Goal: Information Seeking & Learning: Learn about a topic

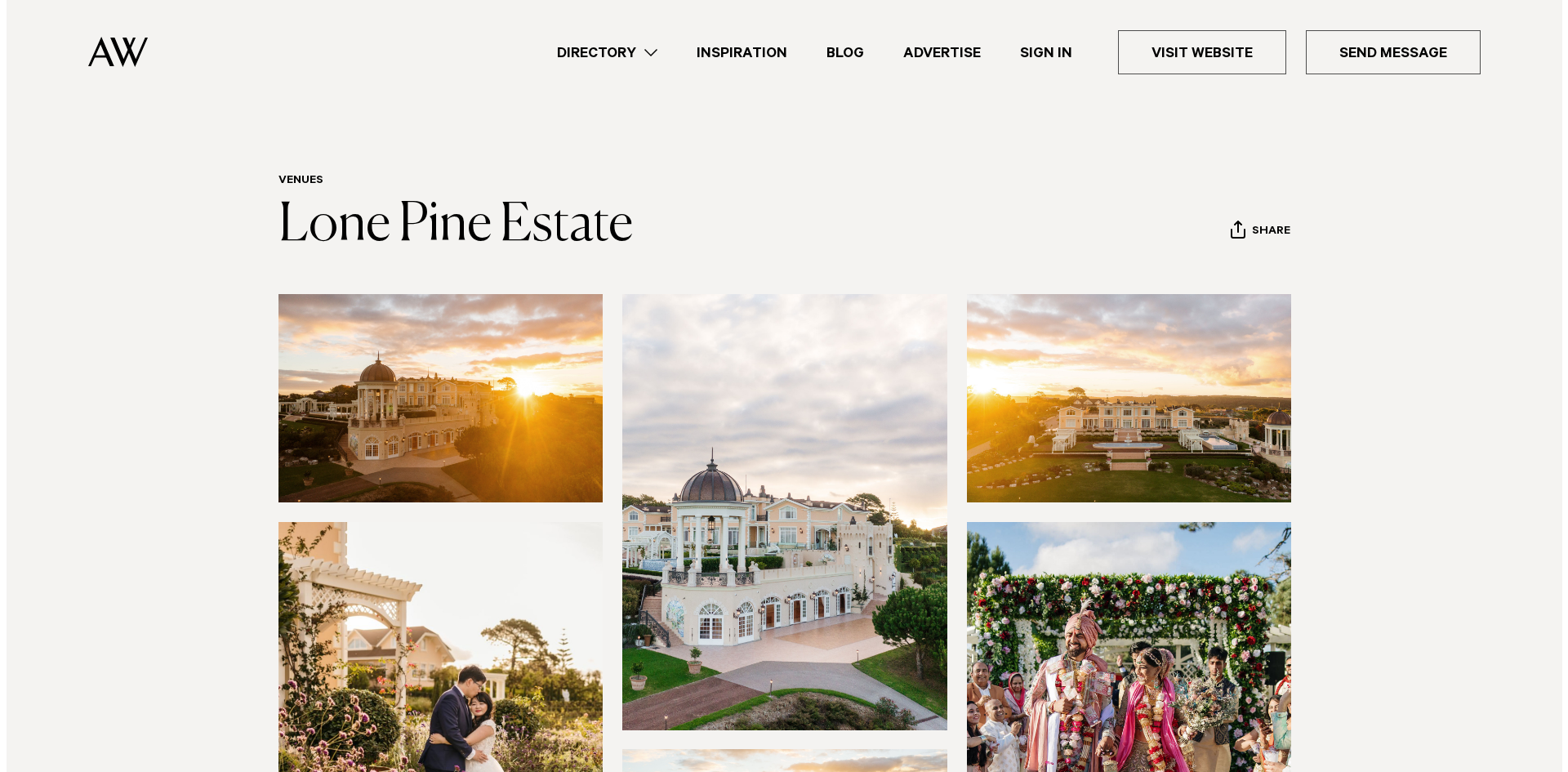
scroll to position [675, 0]
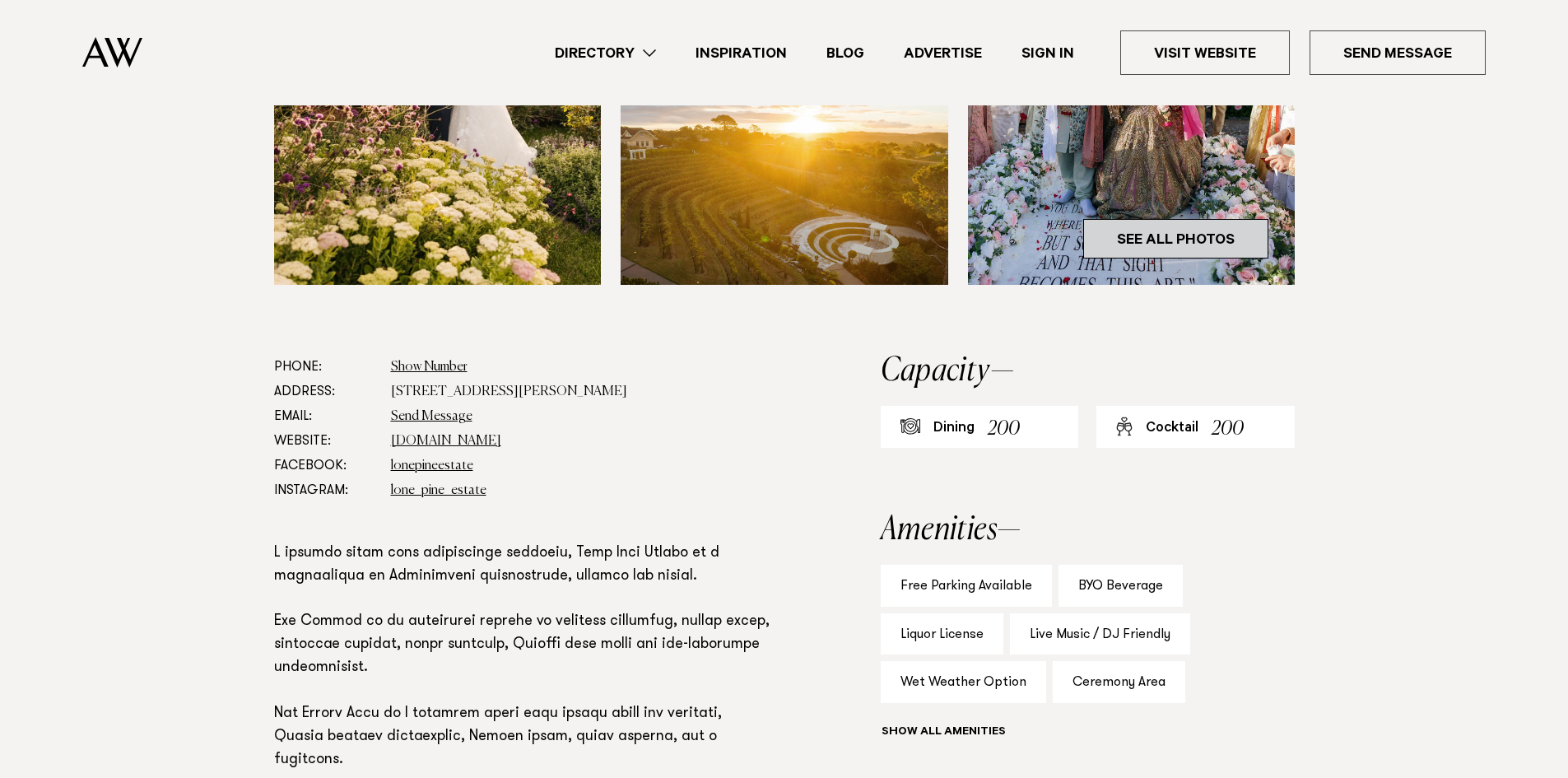
click at [1156, 241] on link "See All Photos" at bounding box center [1176, 238] width 186 height 39
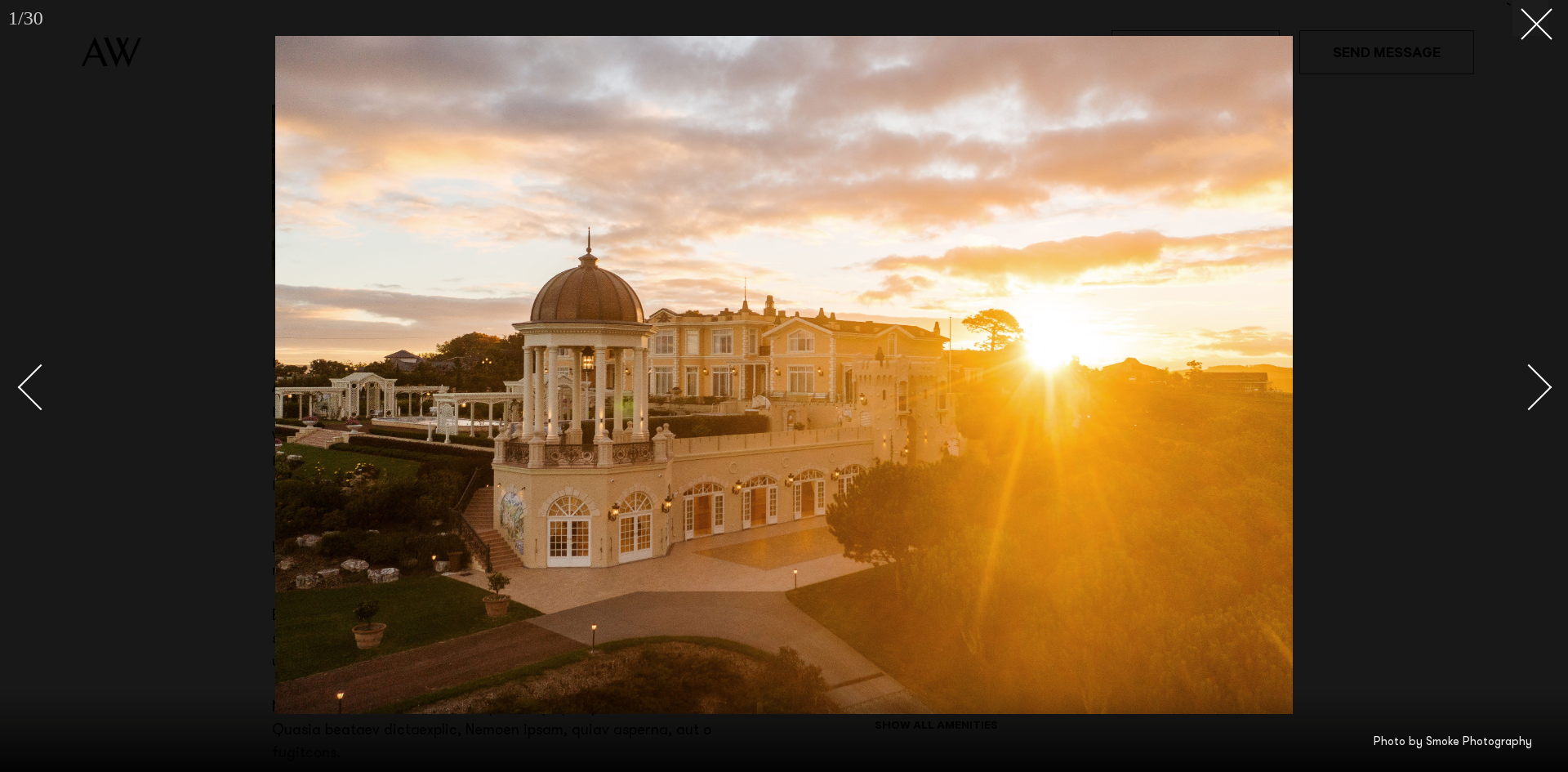
click at [1528, 391] on div "Next slide" at bounding box center [1528, 386] width 46 height 46
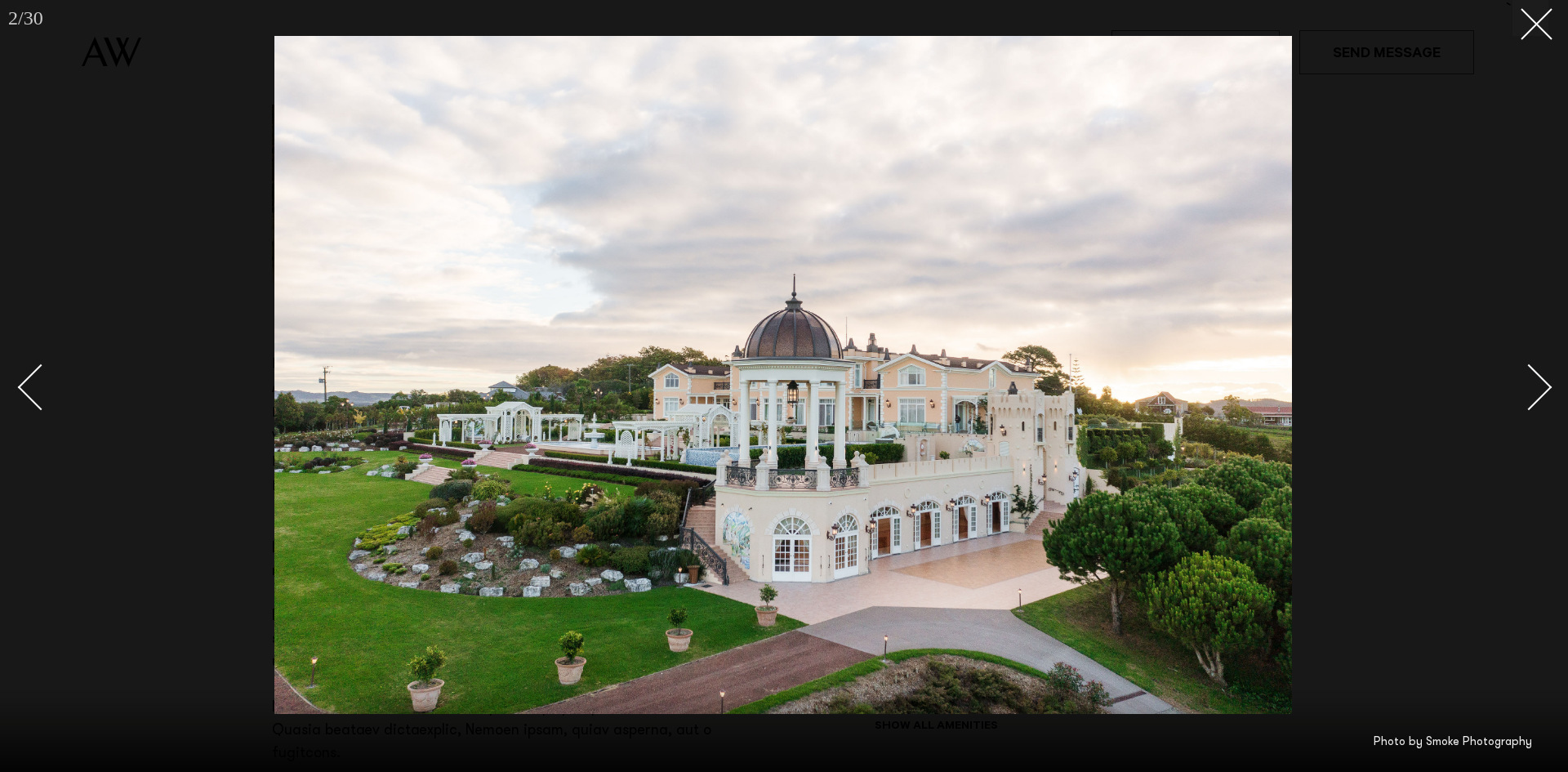
click at [1528, 391] on div "Next slide" at bounding box center [1528, 386] width 46 height 46
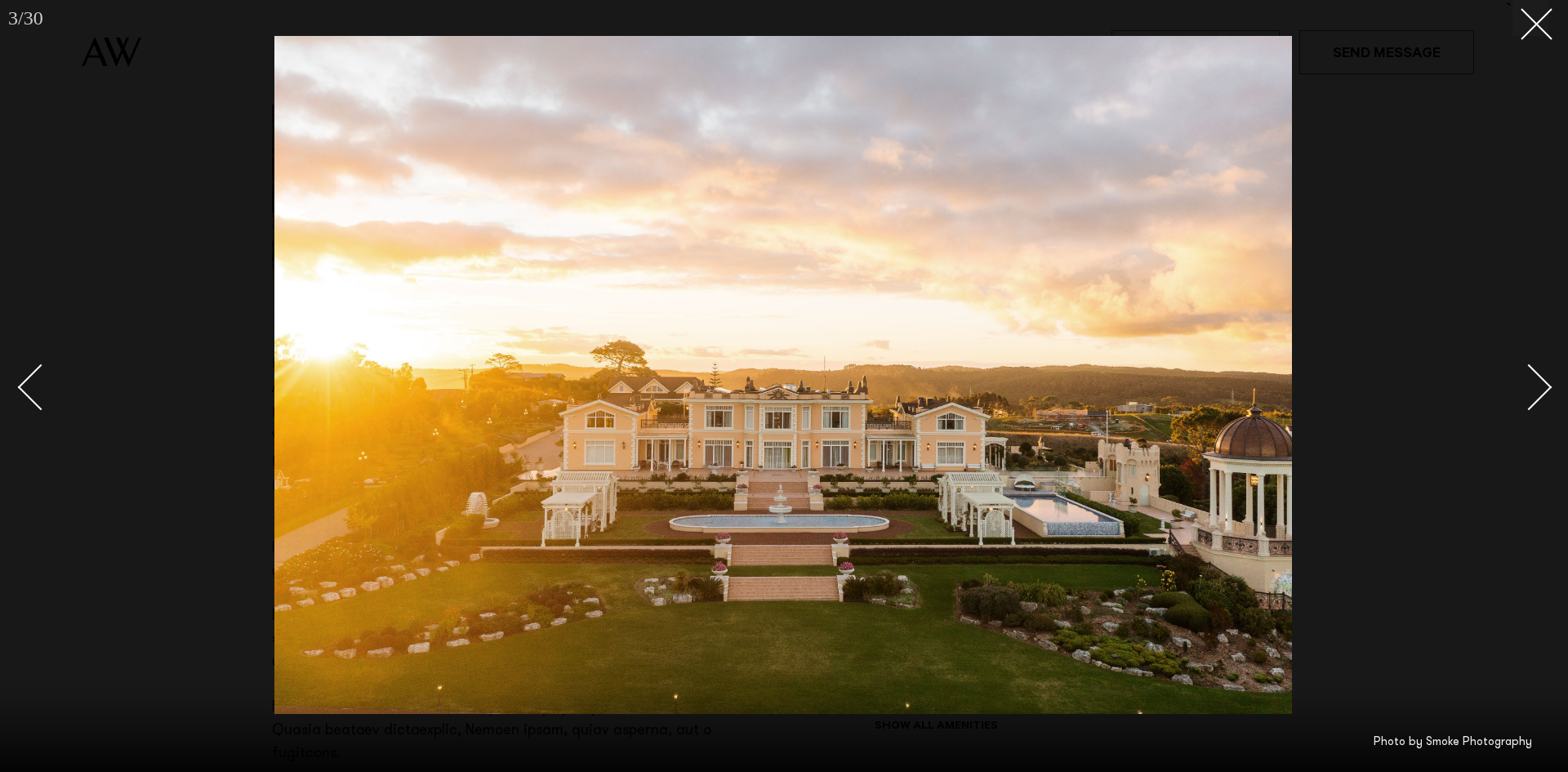
click at [1528, 391] on div "Next slide" at bounding box center [1528, 386] width 46 height 46
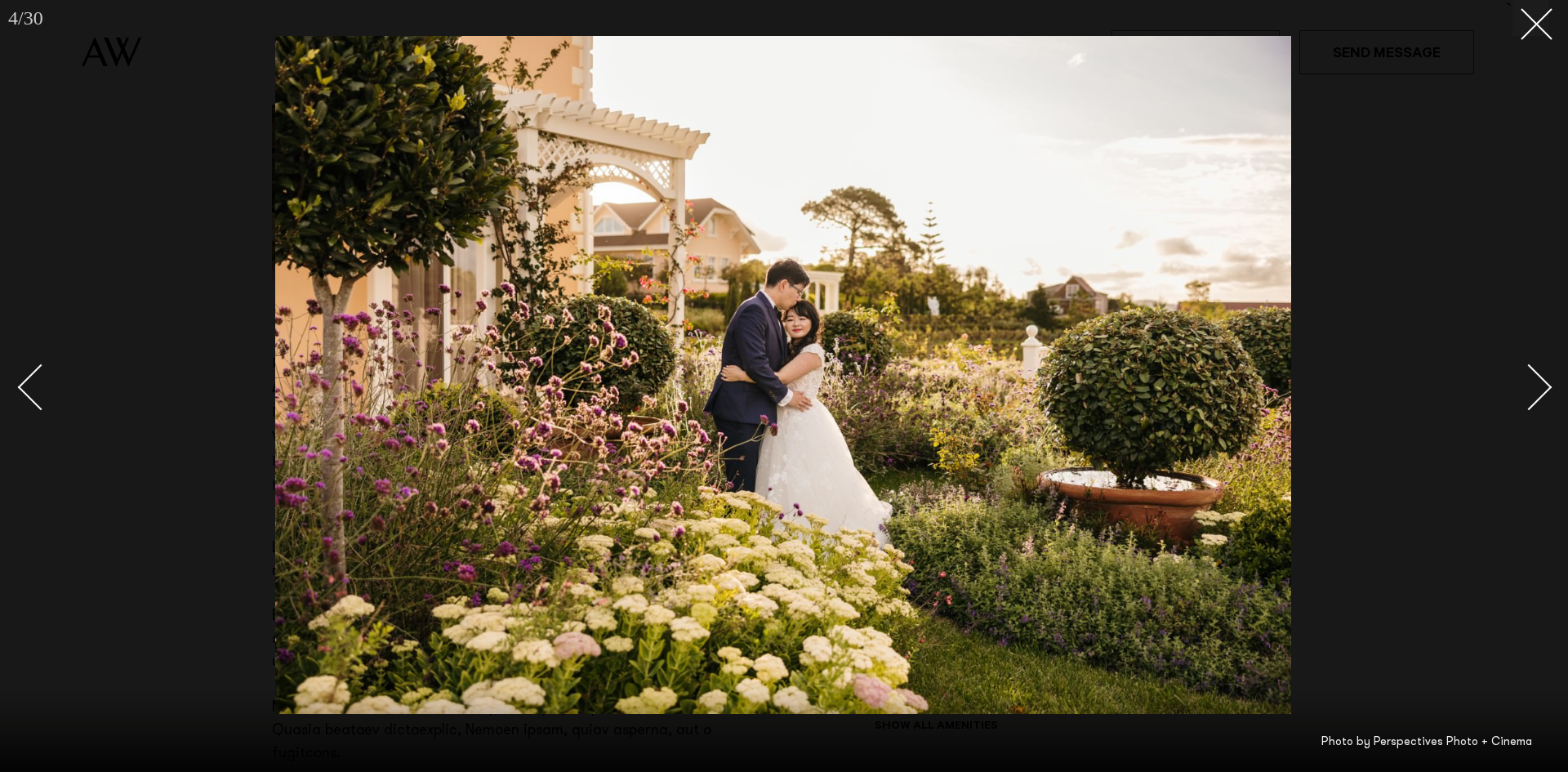
click at [1528, 391] on div "Next slide" at bounding box center [1528, 386] width 46 height 46
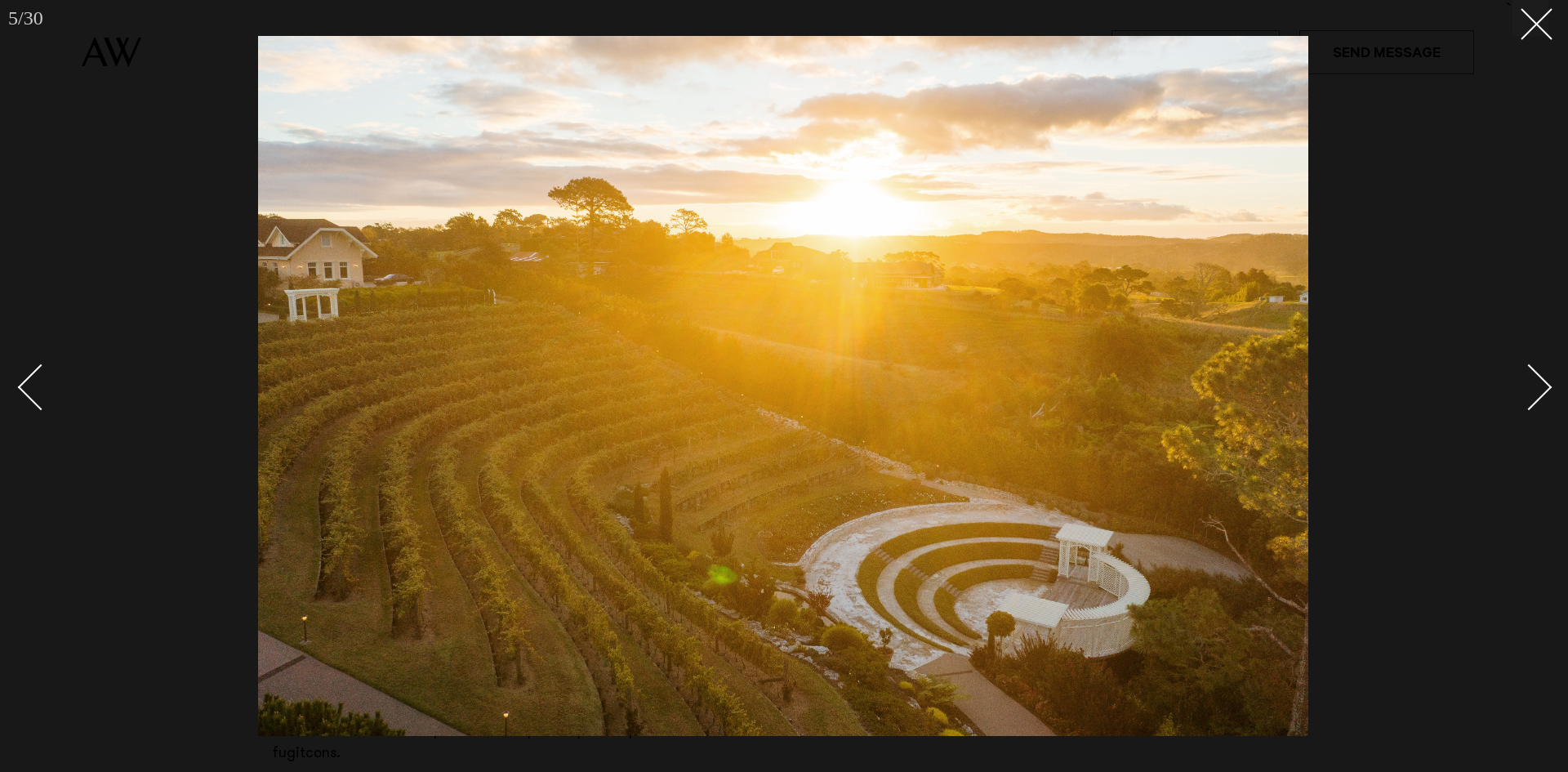
click at [1544, 378] on link at bounding box center [1520, 386] width 57 height 82
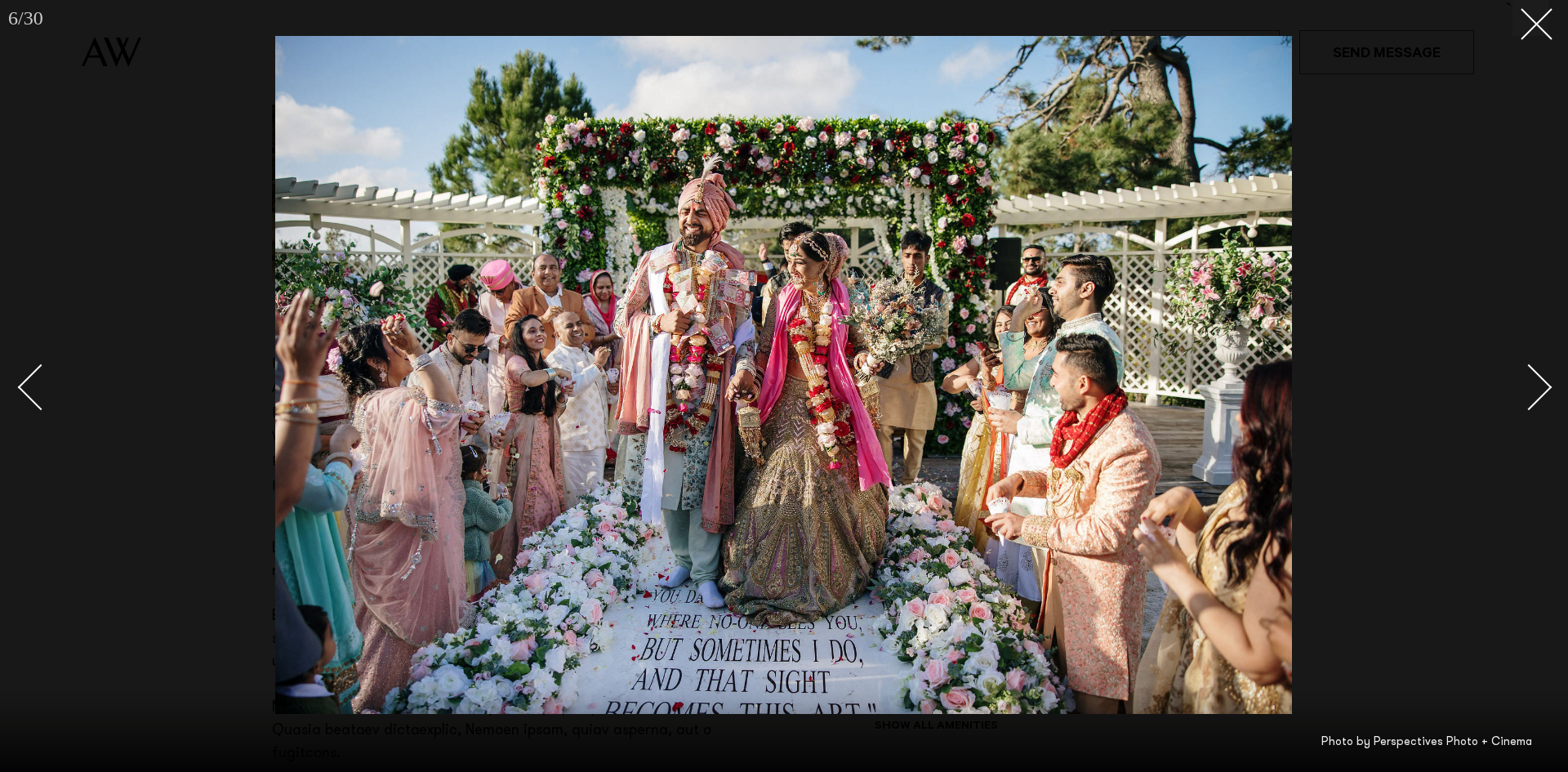
click at [1544, 378] on link at bounding box center [1520, 386] width 57 height 82
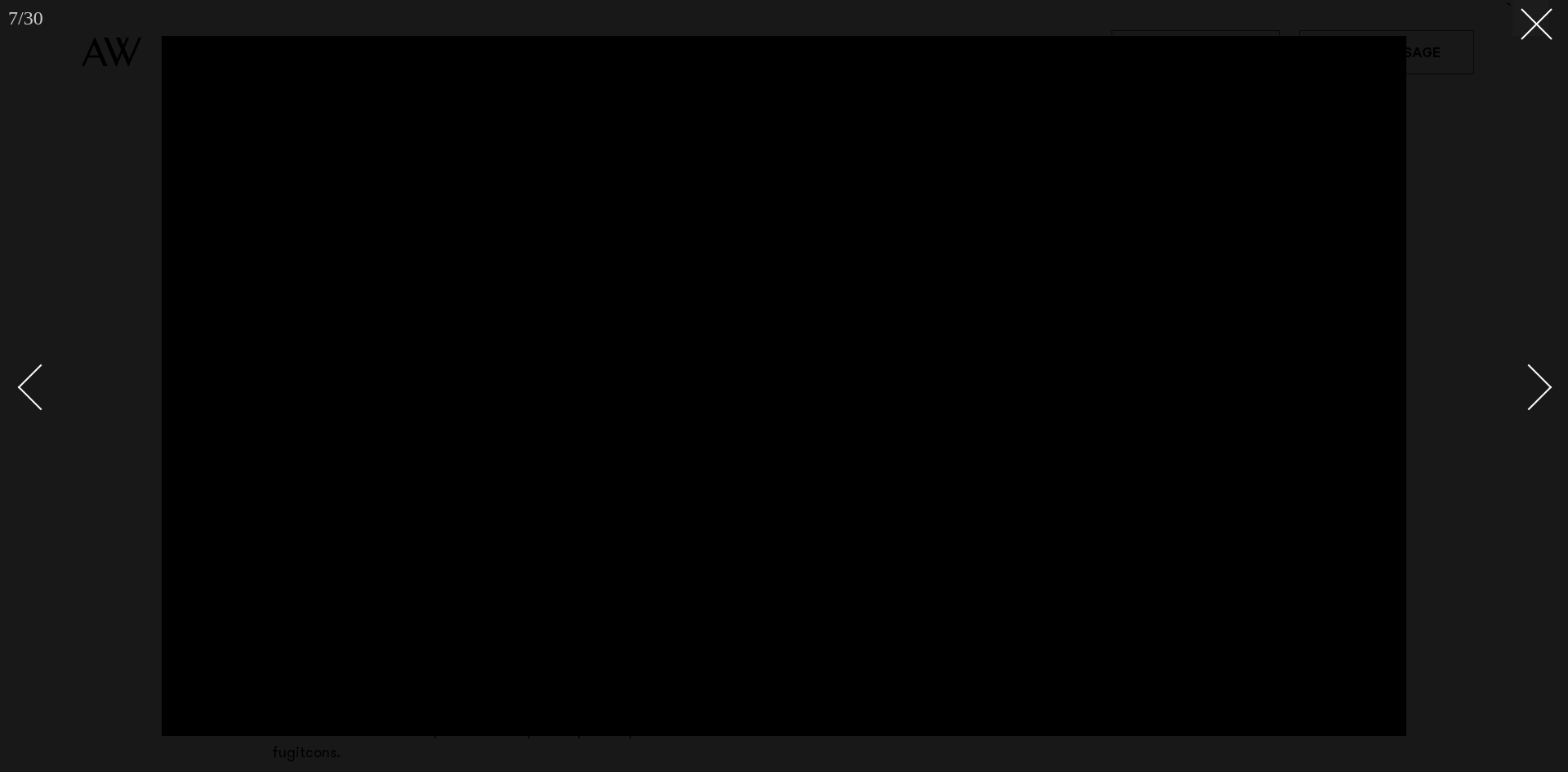
click at [1544, 378] on link at bounding box center [1520, 386] width 57 height 82
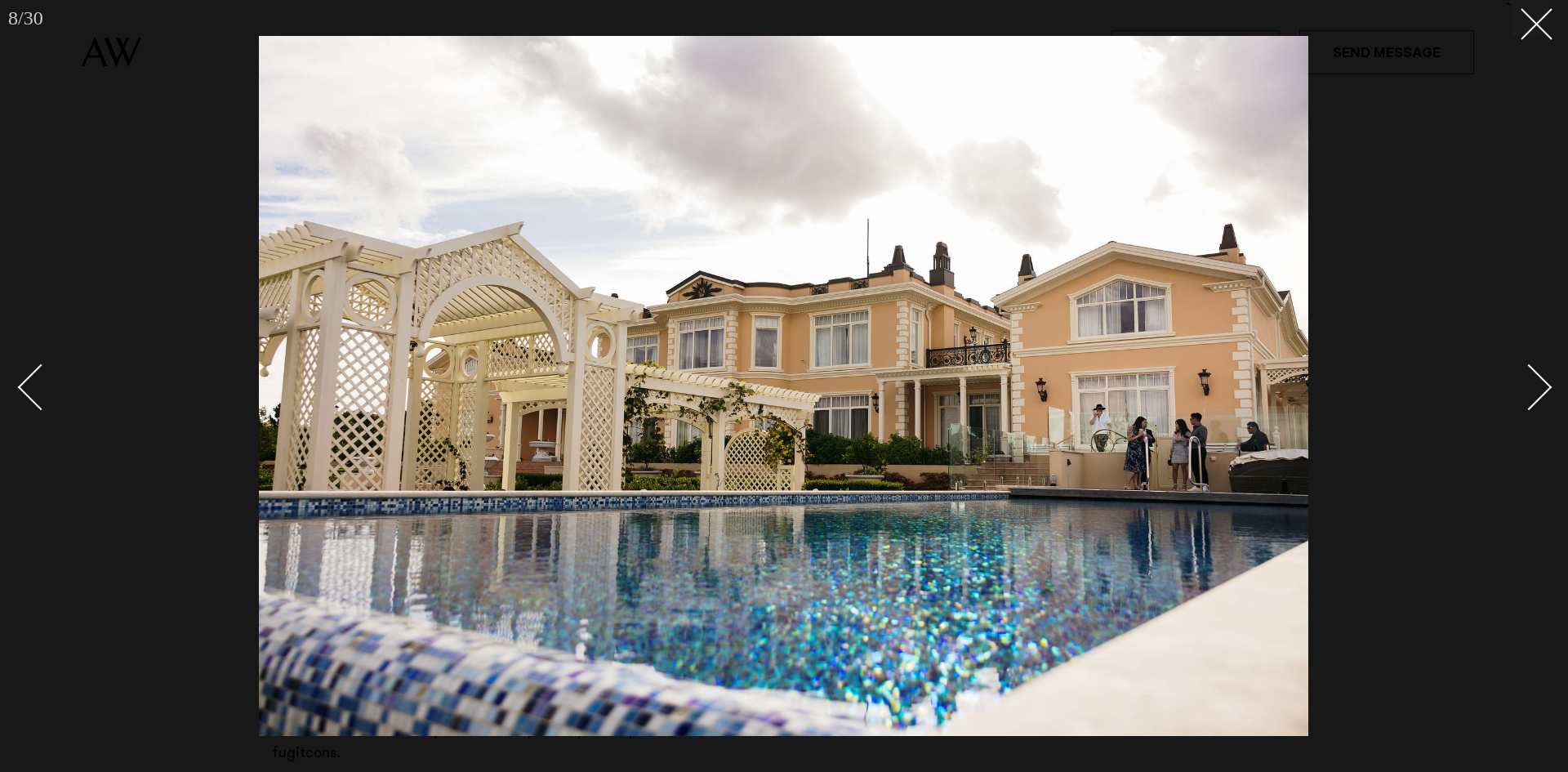
click at [1544, 378] on link at bounding box center [1520, 386] width 57 height 82
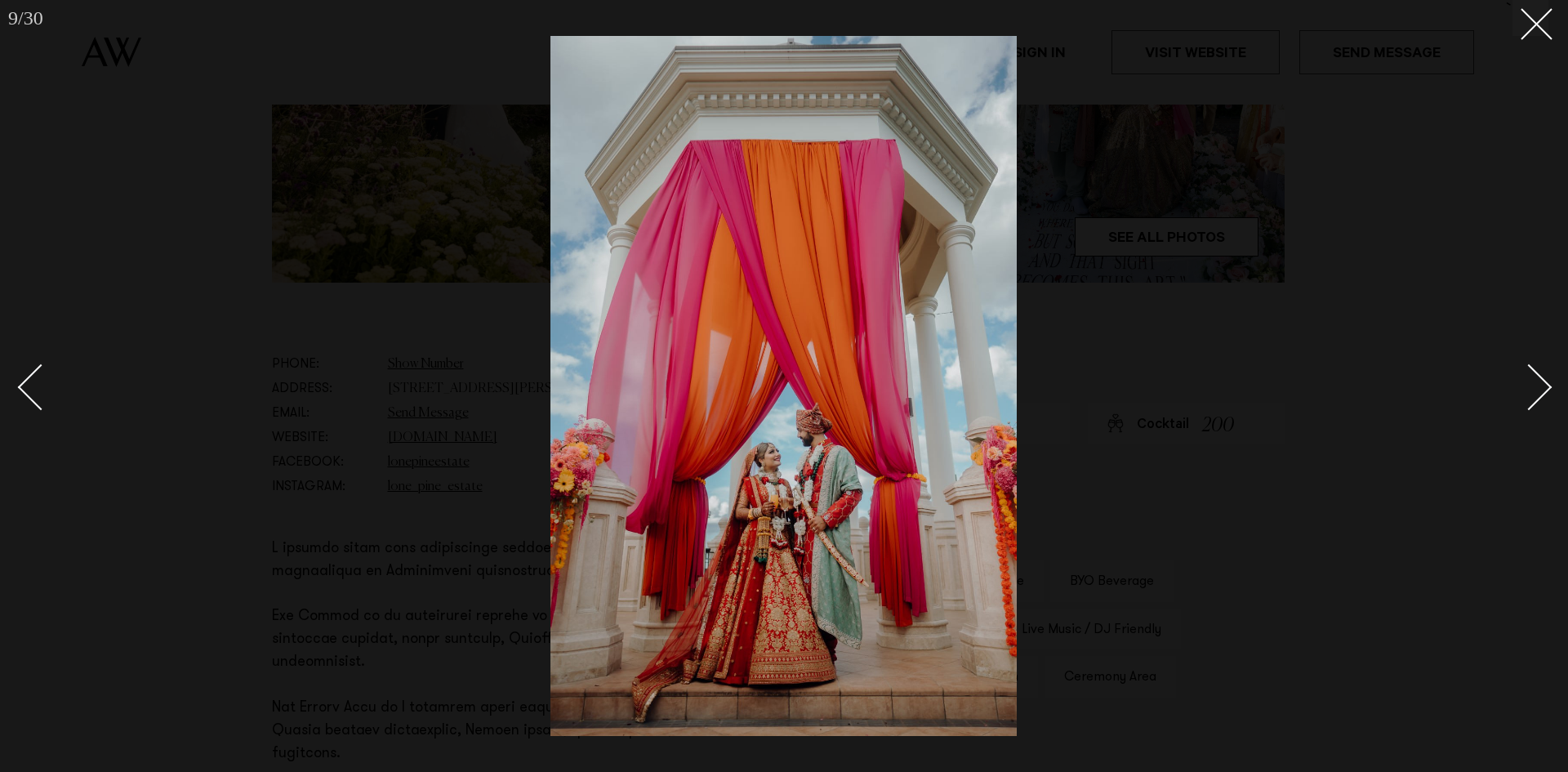
click at [1544, 378] on link at bounding box center [1520, 386] width 57 height 82
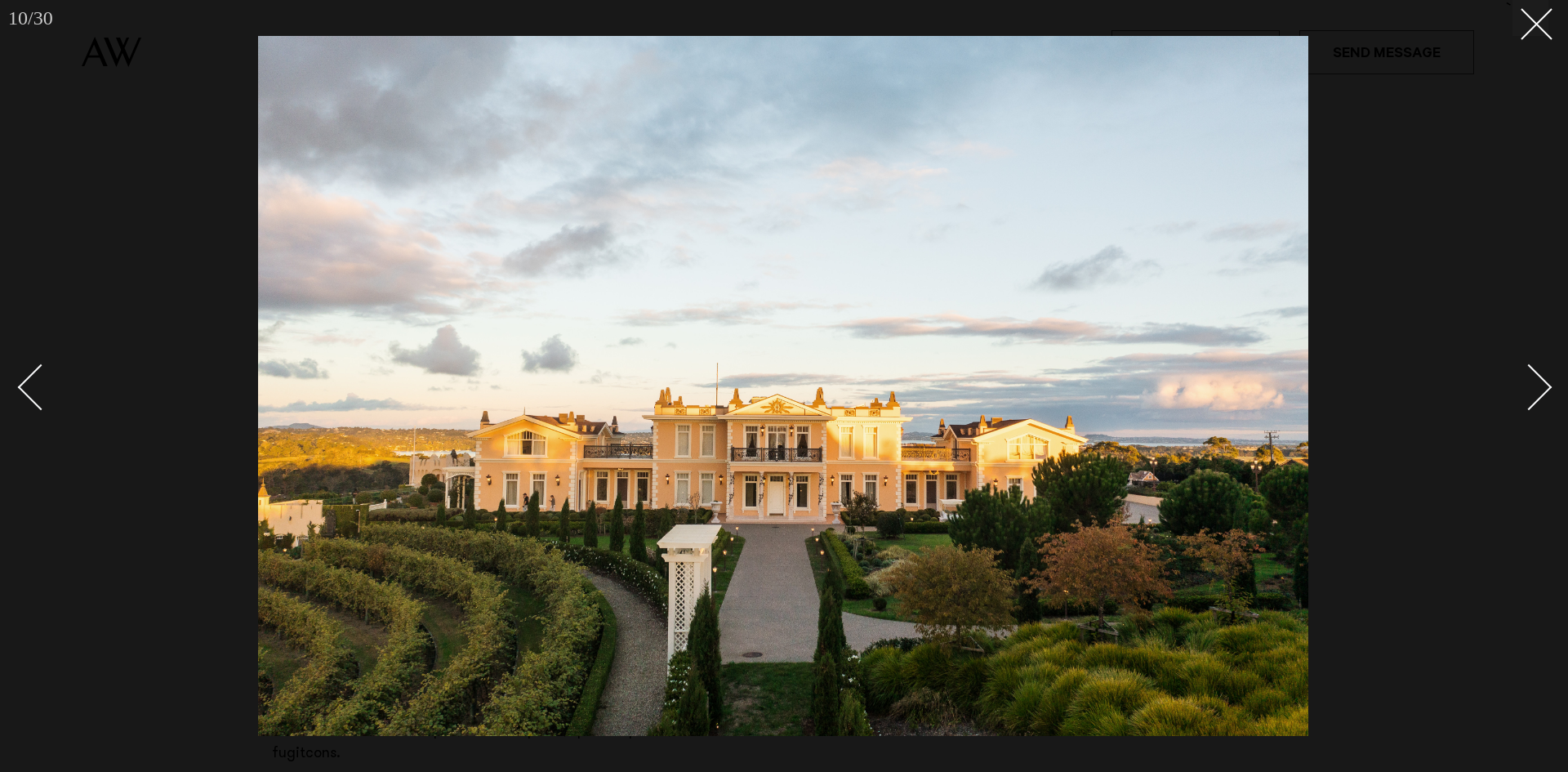
click at [1544, 378] on link at bounding box center [1520, 386] width 57 height 82
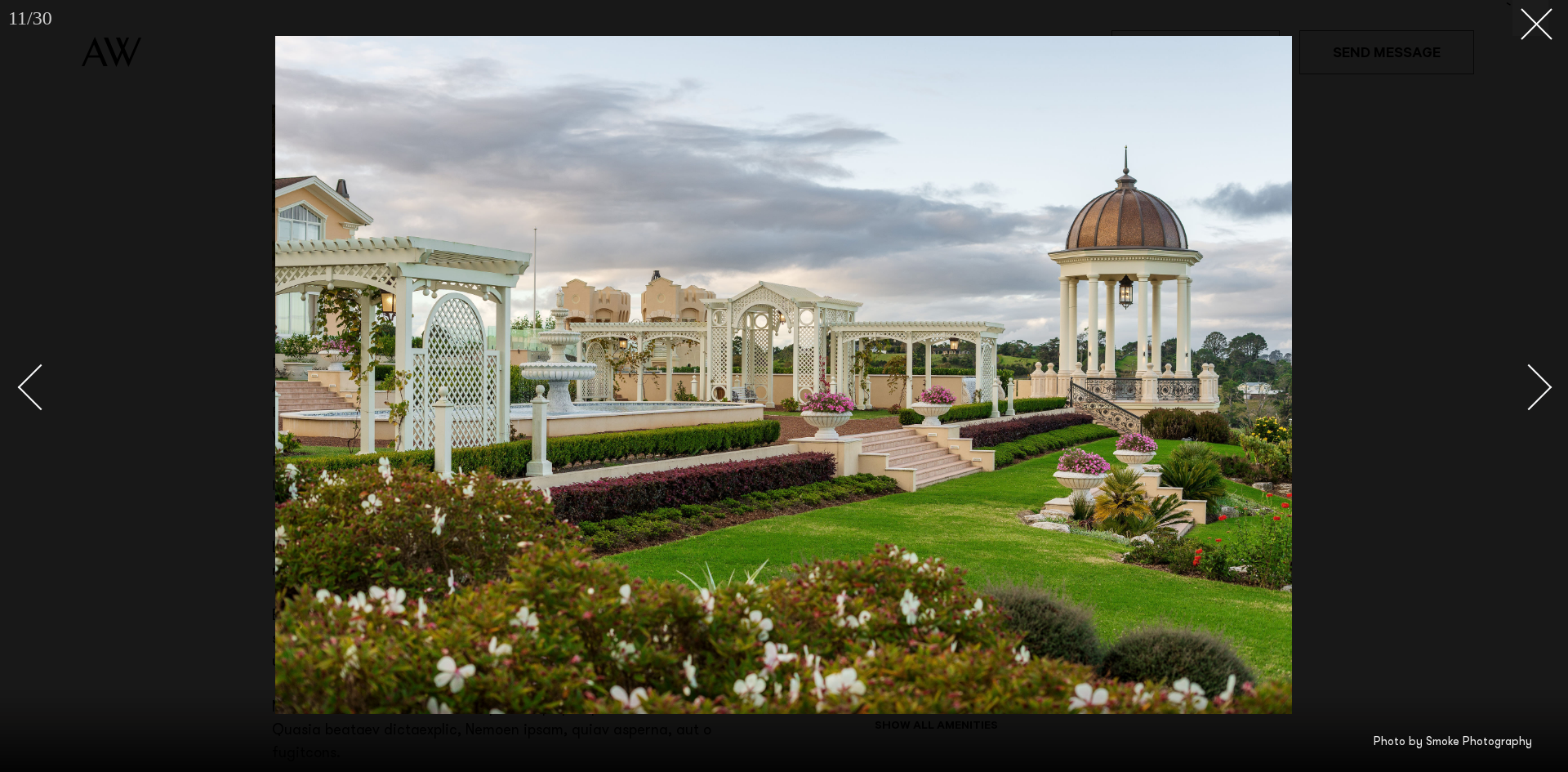
click at [1544, 378] on link at bounding box center [1520, 386] width 57 height 82
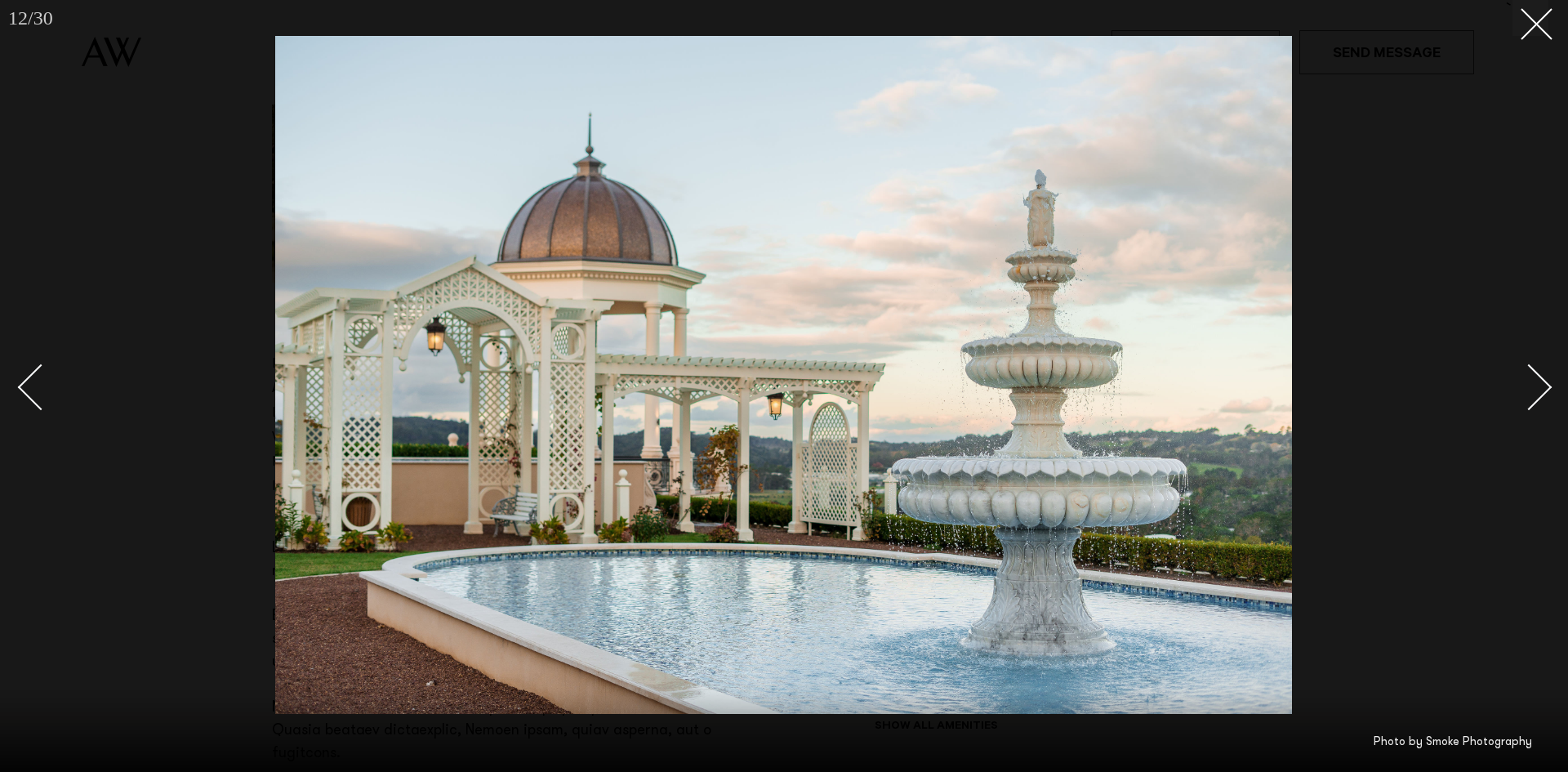
click at [1544, 378] on link at bounding box center [1520, 386] width 57 height 82
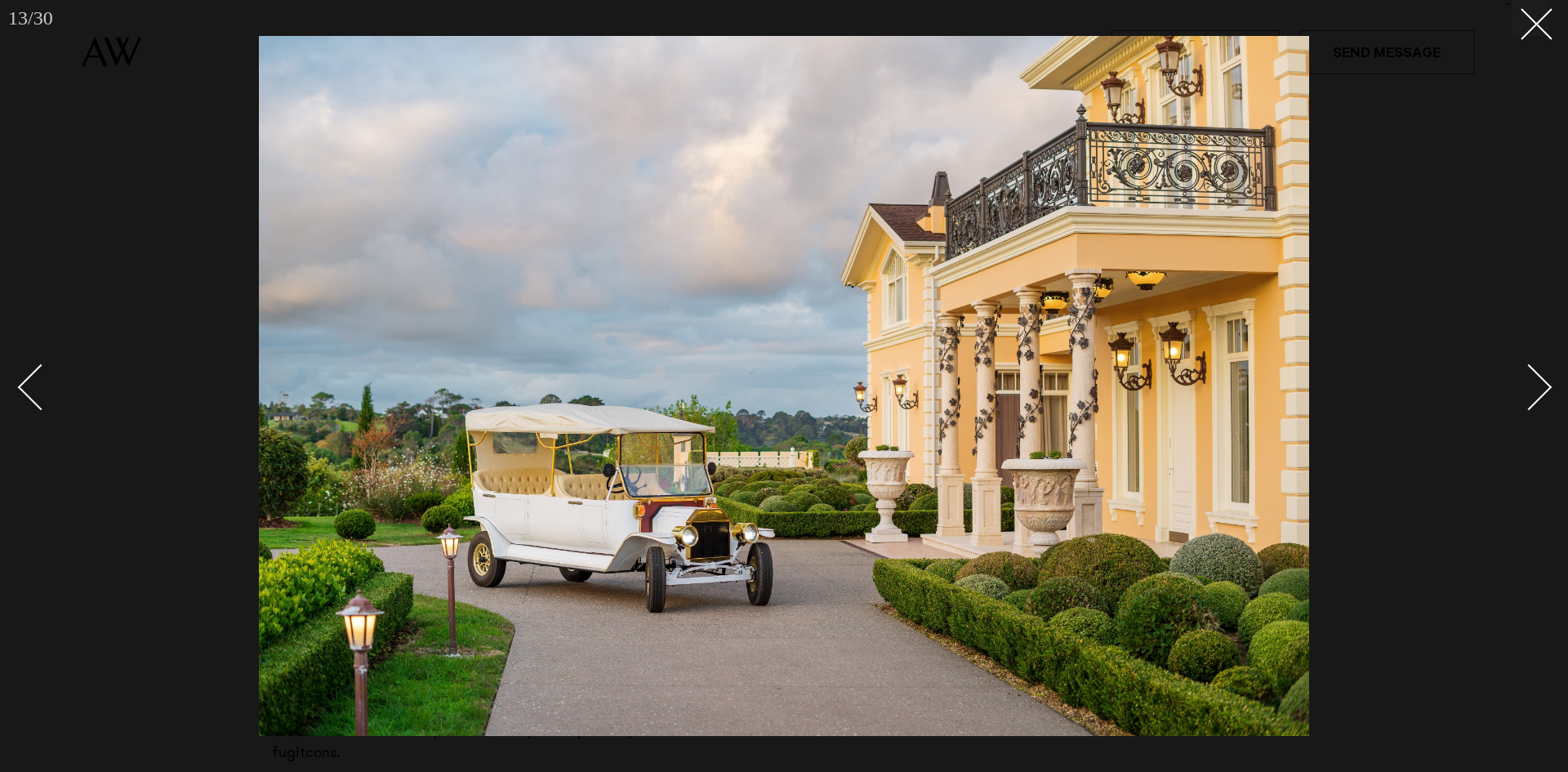
click at [1544, 378] on link at bounding box center [1520, 386] width 57 height 82
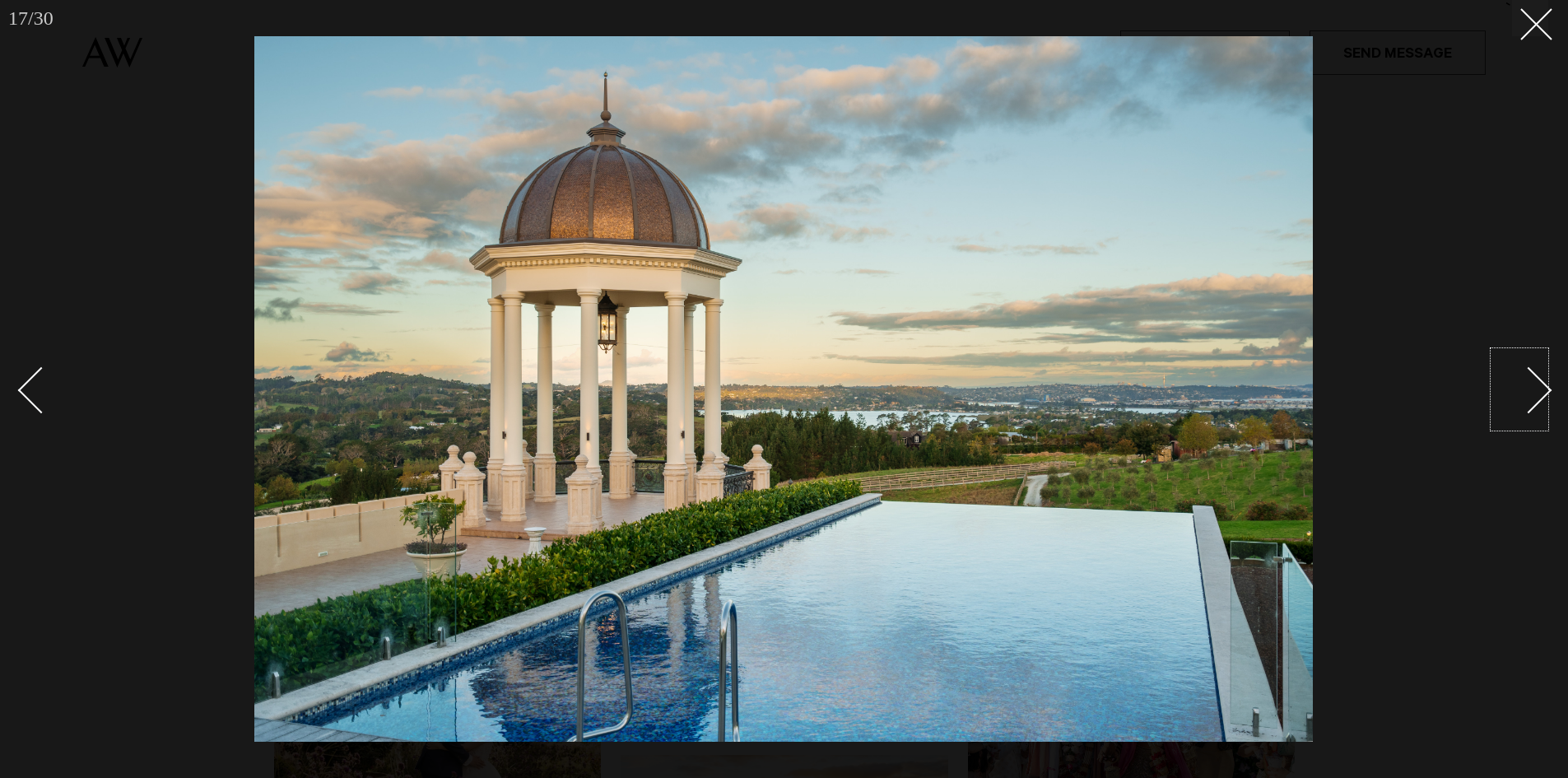
scroll to position [680, 0]
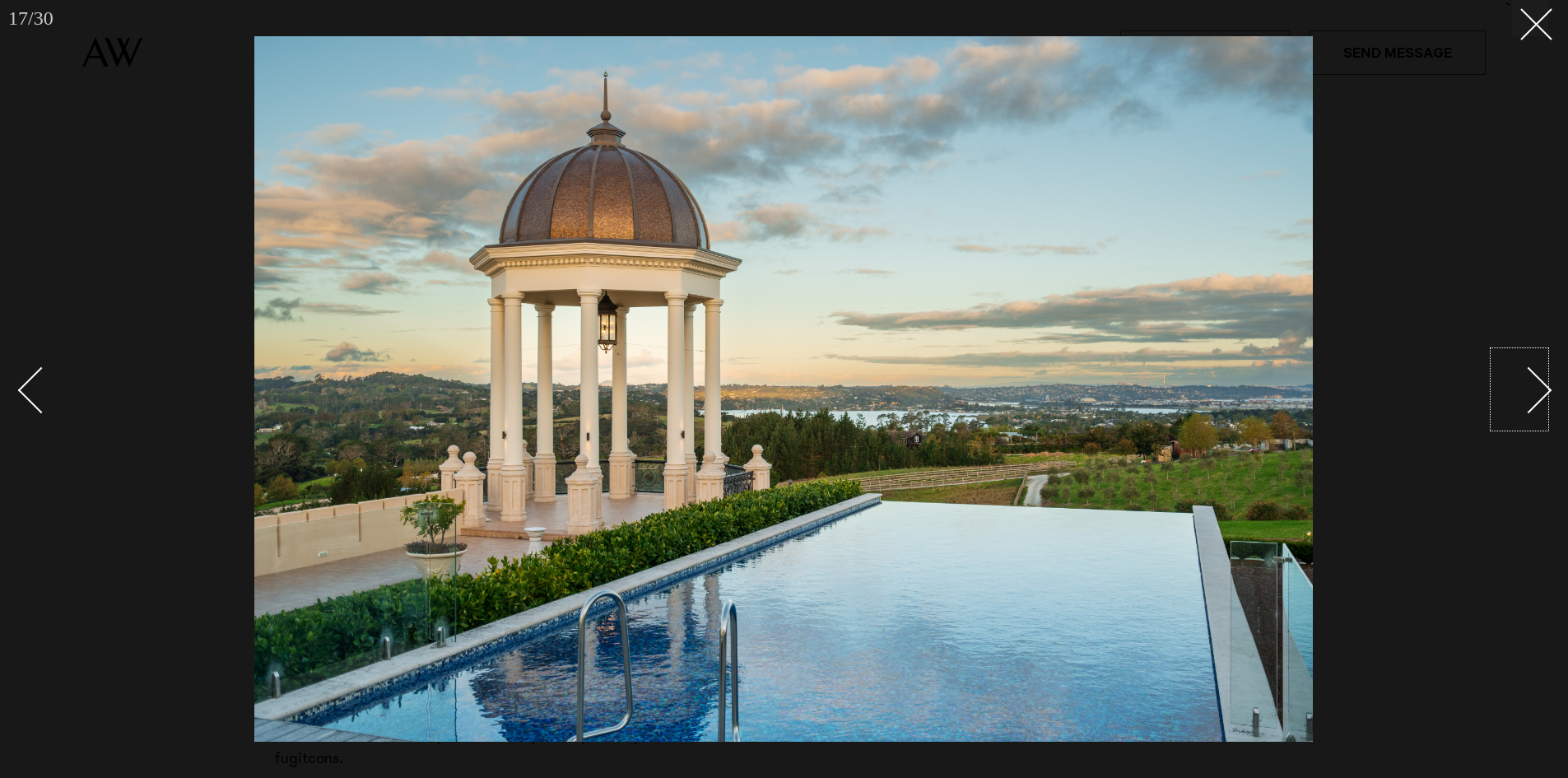
click at [435, 15] on div at bounding box center [784, 389] width 1568 height 778
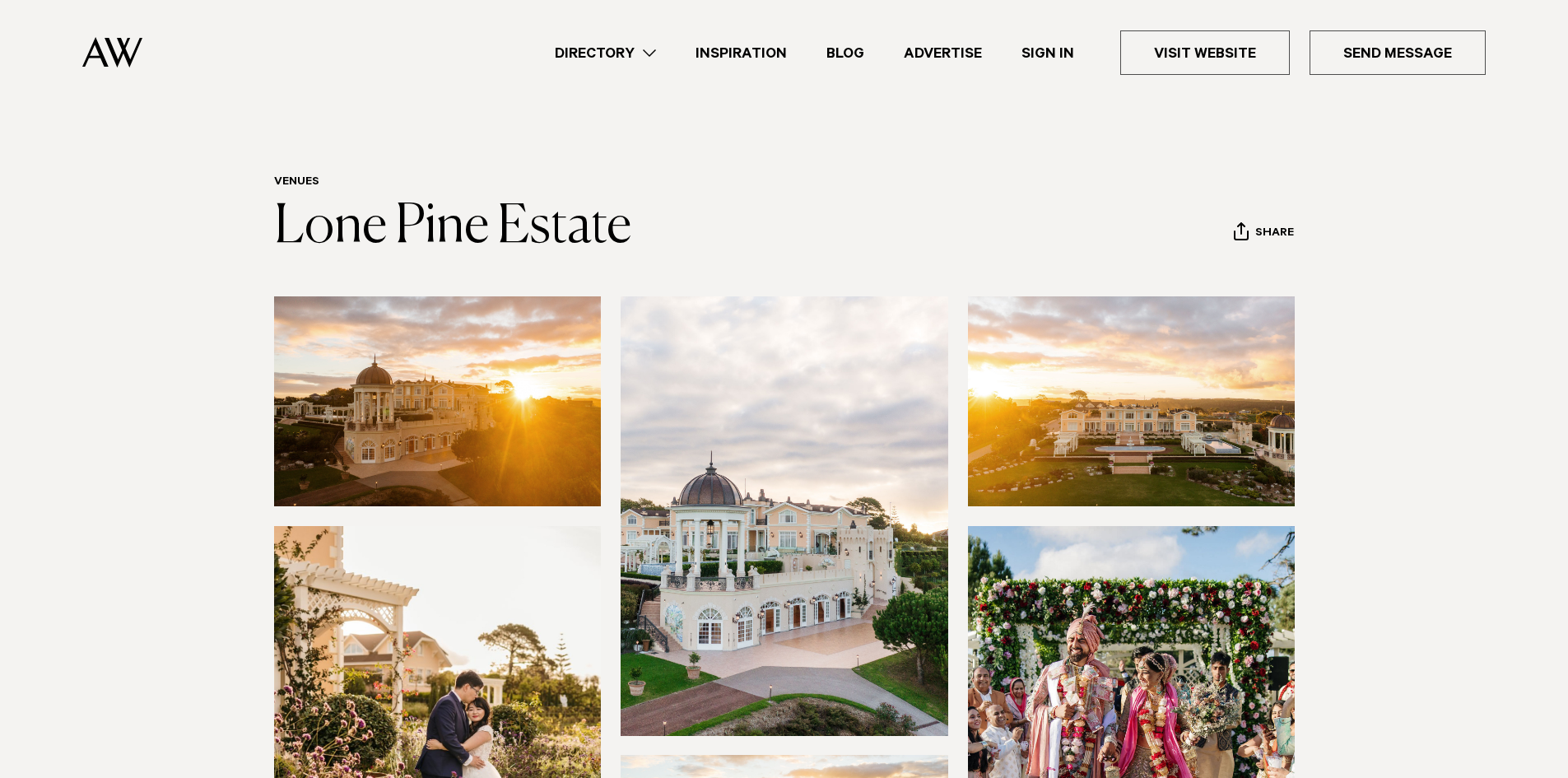
scroll to position [680, 0]
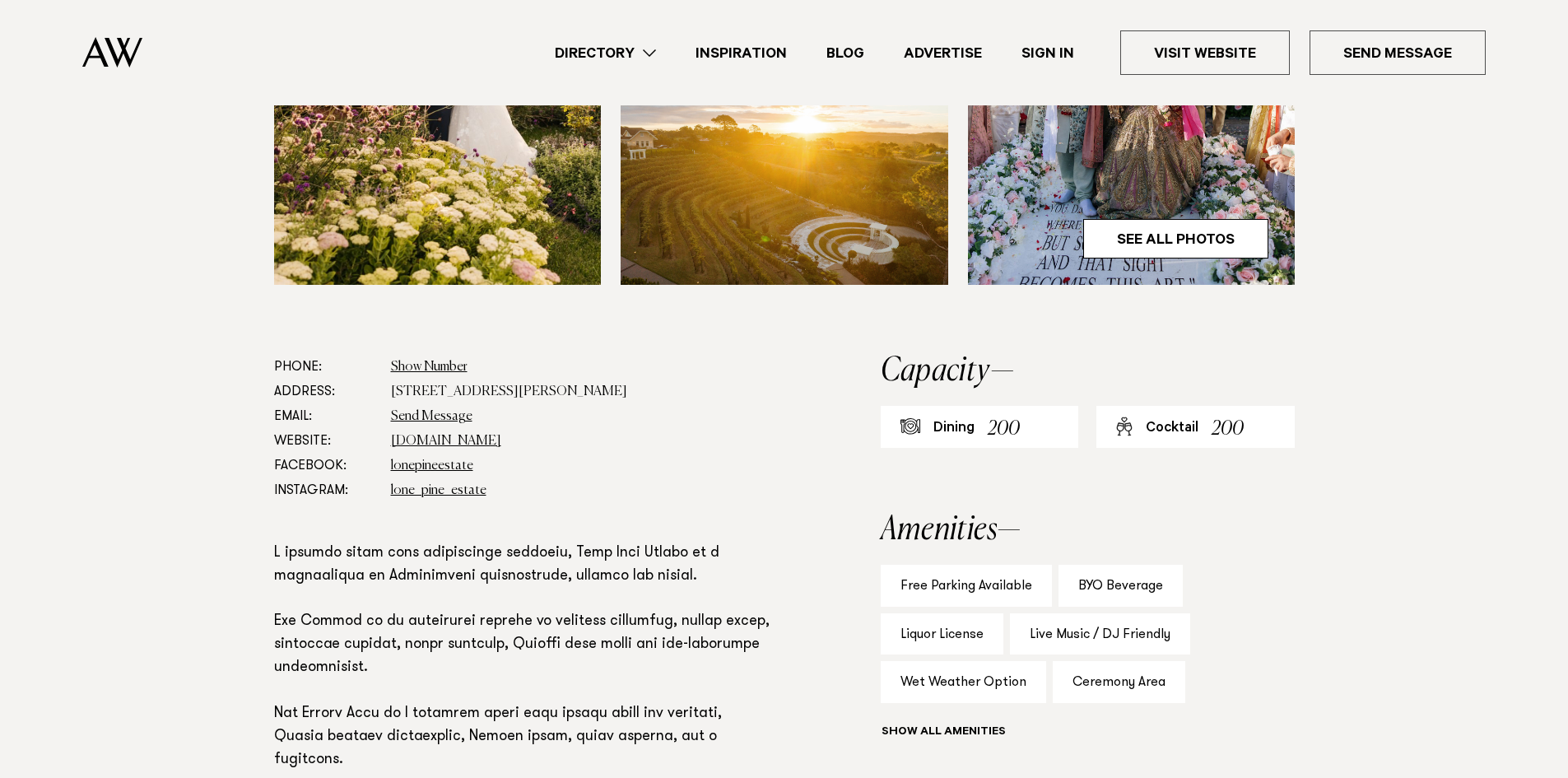
click at [1178, 197] on img at bounding box center [1131, 65] width 328 height 438
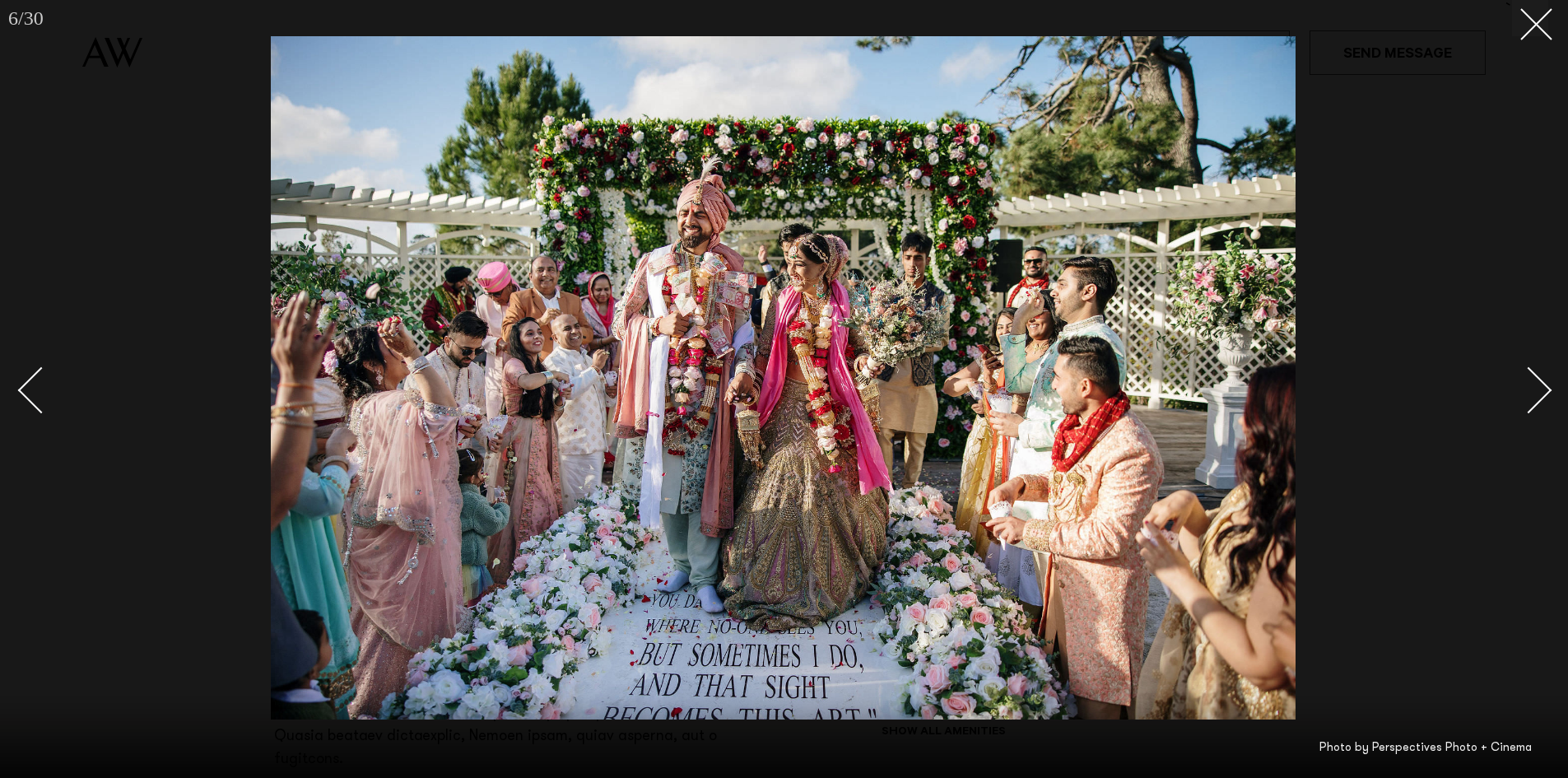
click at [1499, 386] on link at bounding box center [1519, 389] width 58 height 83
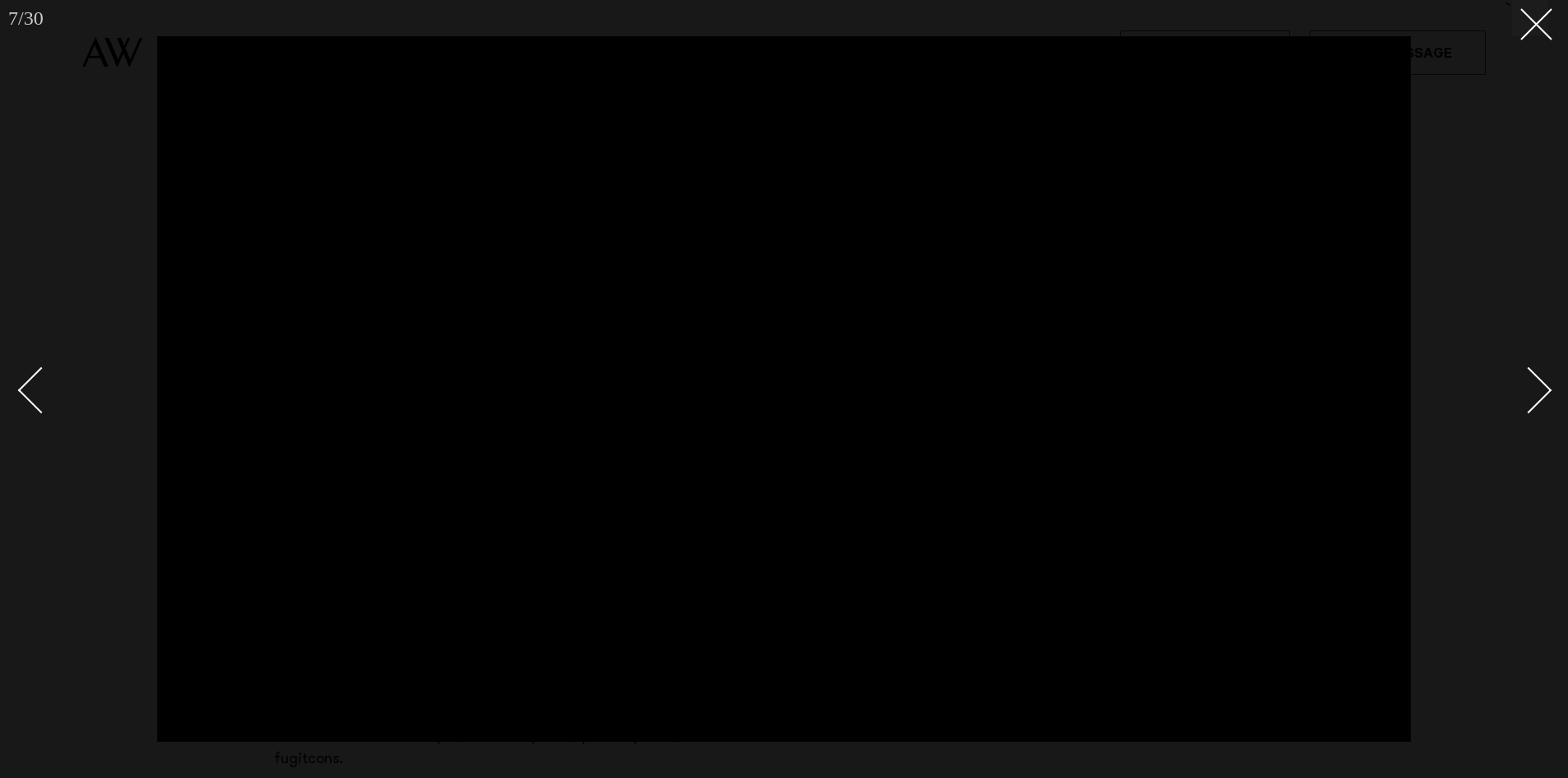
click at [1499, 386] on link at bounding box center [1519, 389] width 58 height 83
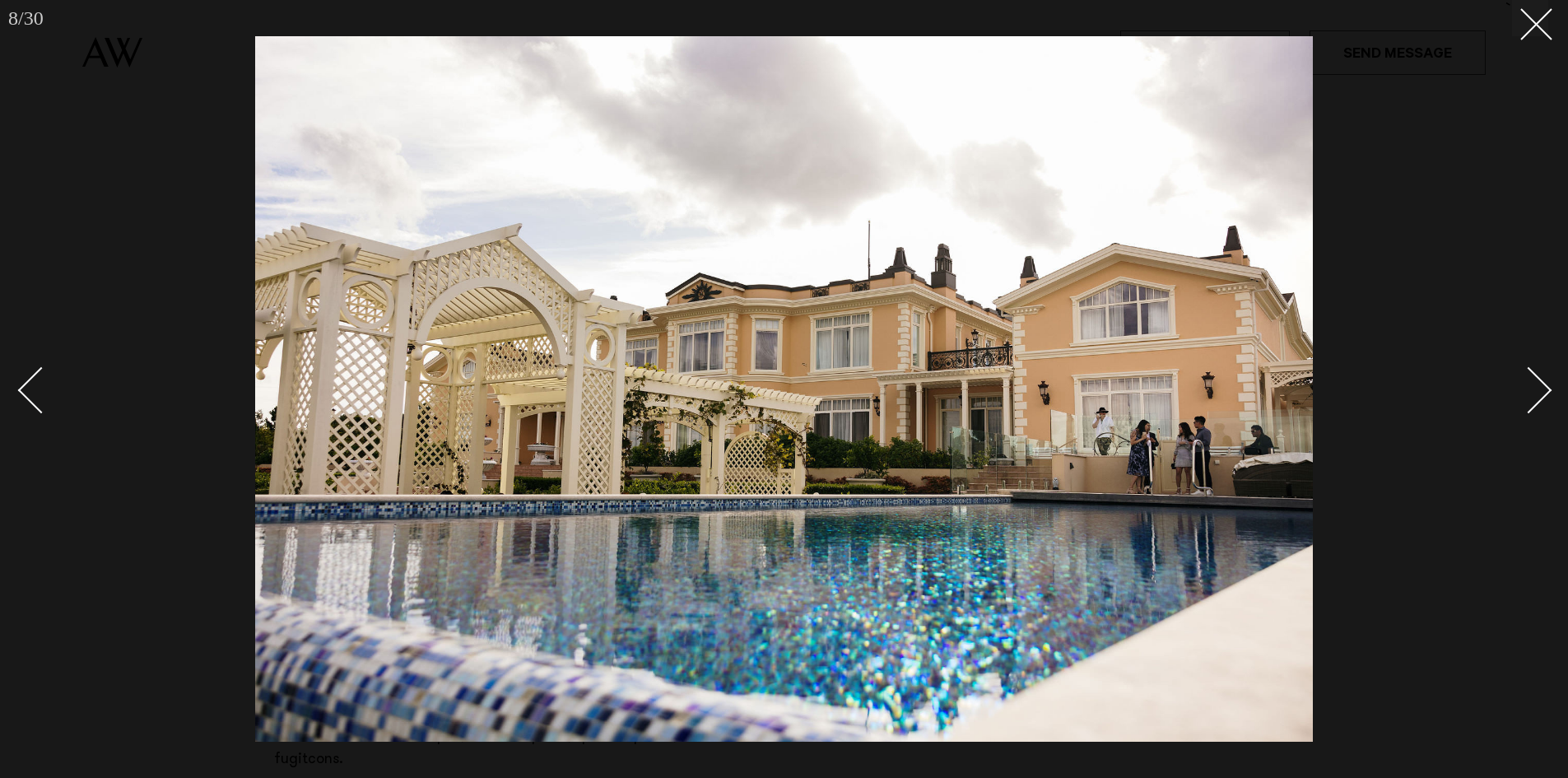
click at [1499, 386] on link at bounding box center [1519, 389] width 58 height 83
